Goal: Information Seeking & Learning: Check status

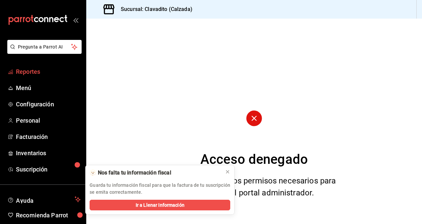
click at [21, 67] on span "Reportes" at bounding box center [48, 71] width 65 height 9
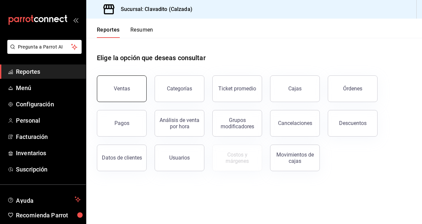
click at [120, 91] on div "Ventas" at bounding box center [122, 88] width 16 height 6
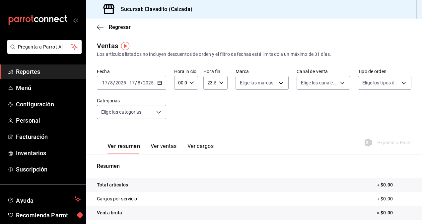
click at [160, 83] on icon "button" at bounding box center [159, 82] width 5 height 5
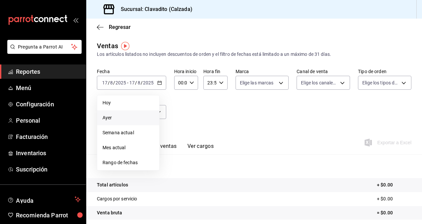
click at [121, 119] on span "Ayer" at bounding box center [128, 117] width 51 height 7
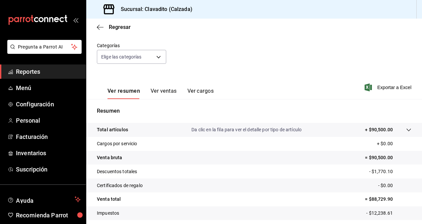
scroll to position [54, 0]
click at [172, 91] on button "Ver ventas" at bounding box center [164, 93] width 26 height 11
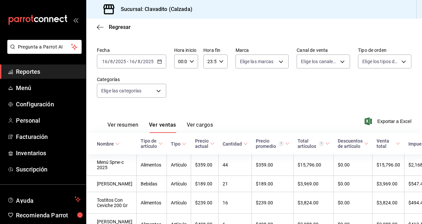
scroll to position [54, 0]
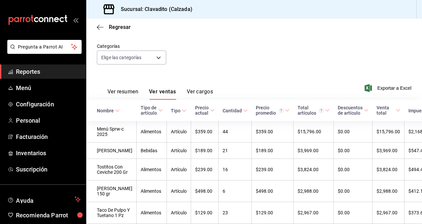
click at [111, 108] on div "Nombre" at bounding box center [105, 110] width 17 height 5
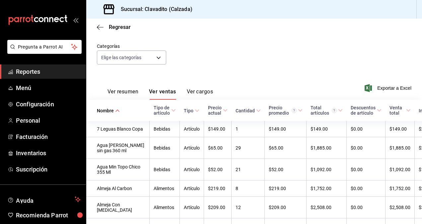
click at [117, 110] on icon at bounding box center [117, 110] width 5 height 5
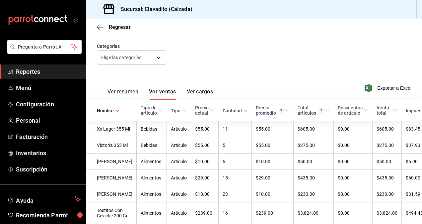
click at [117, 110] on icon at bounding box center [117, 110] width 5 height 5
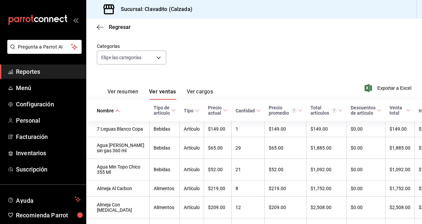
click at [128, 91] on button "Ver resumen" at bounding box center [123, 93] width 31 height 11
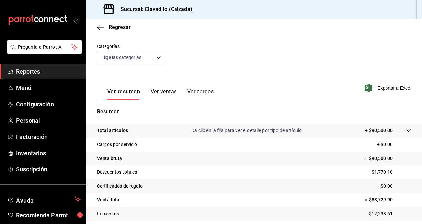
click at [163, 93] on button "Ver ventas" at bounding box center [164, 93] width 26 height 11
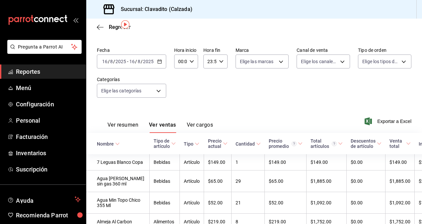
scroll to position [54, 0]
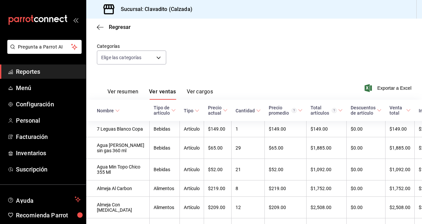
click at [108, 112] on div "Nombre" at bounding box center [105, 110] width 17 height 5
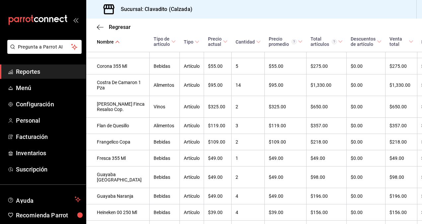
scroll to position [0, 0]
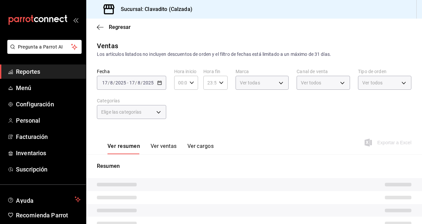
type input "7c6329b2-7c80-4d0a-92e1-359a60270725"
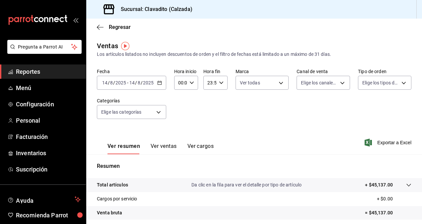
click at [158, 82] on icon "button" at bounding box center [159, 82] width 5 height 5
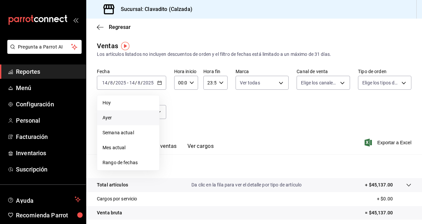
click at [106, 116] on span "Ayer" at bounding box center [128, 117] width 51 height 7
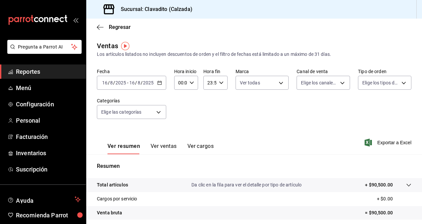
click at [175, 145] on button "Ver ventas" at bounding box center [164, 148] width 26 height 11
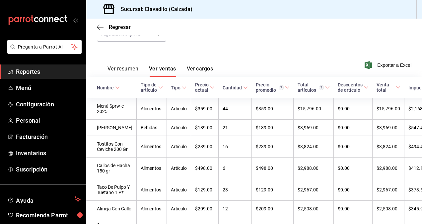
scroll to position [78, 0]
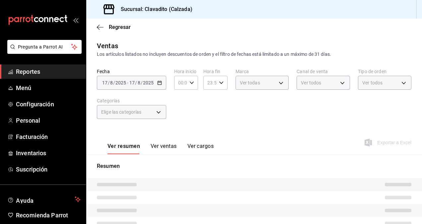
type input "7c6329b2-7c80-4d0a-92e1-359a60270725"
